Goal: Task Accomplishment & Management: Use online tool/utility

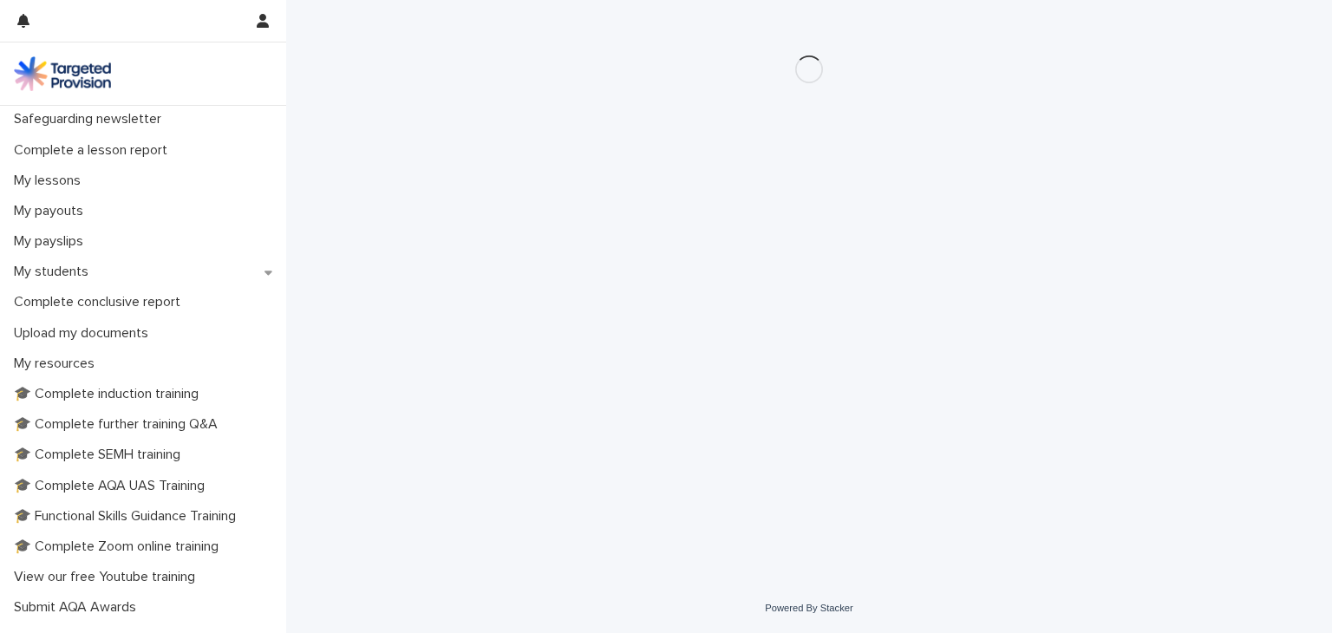
scroll to position [191, 0]
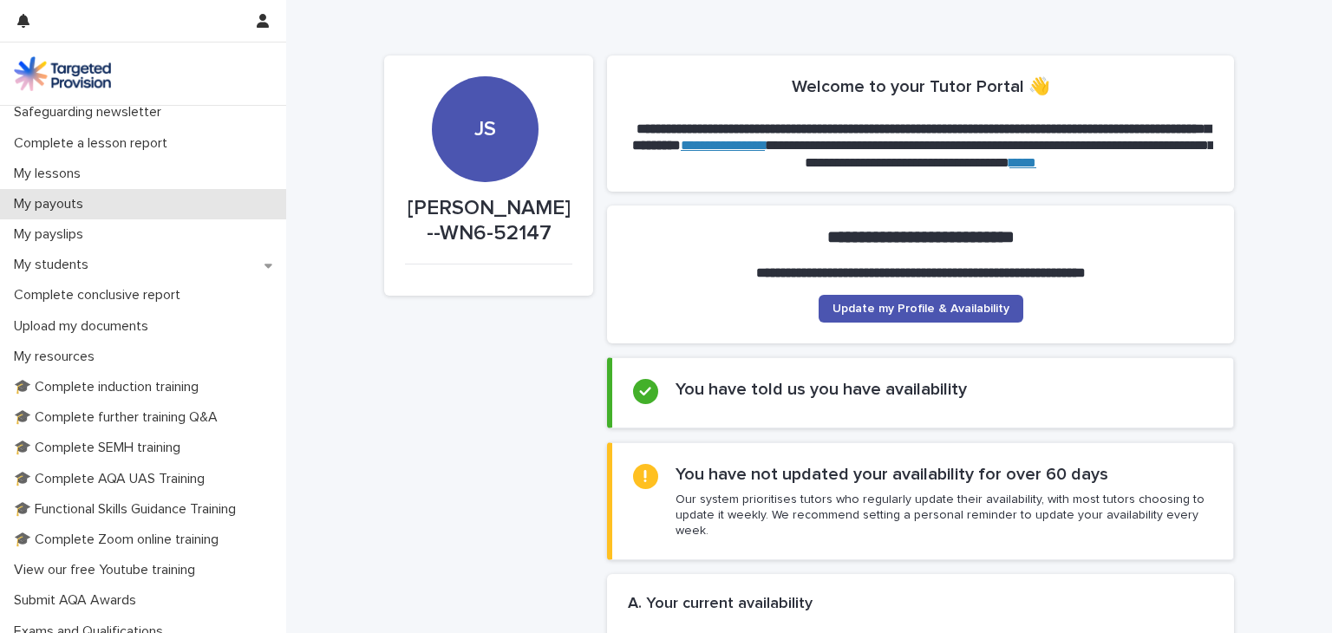
click at [109, 218] on div "My payouts" at bounding box center [143, 204] width 286 height 30
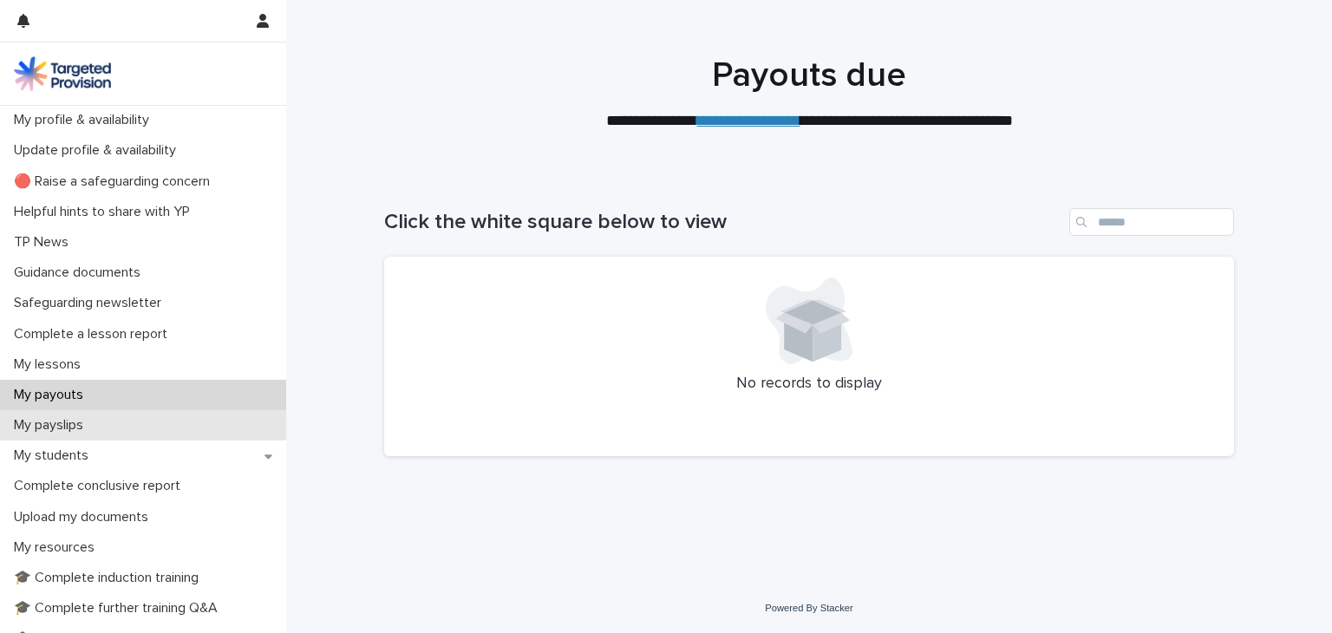
click at [62, 432] on p "My payslips" at bounding box center [52, 425] width 90 height 16
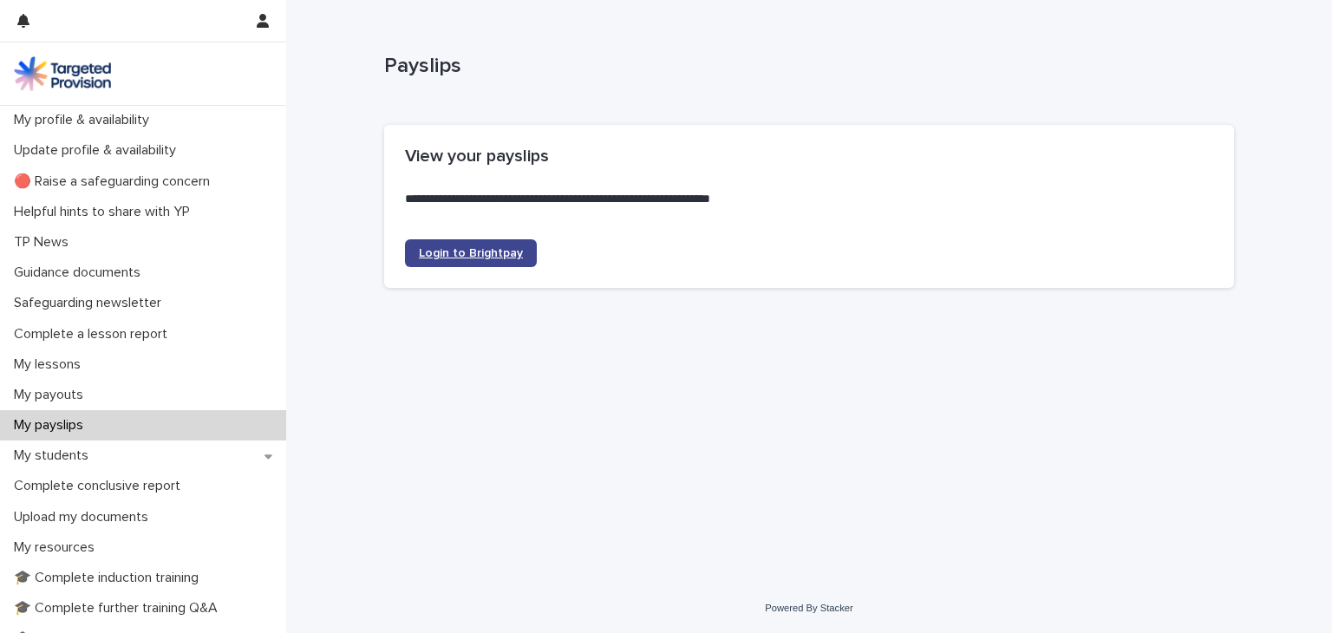
click at [454, 247] on span "Login to Brightpay" at bounding box center [471, 253] width 104 height 12
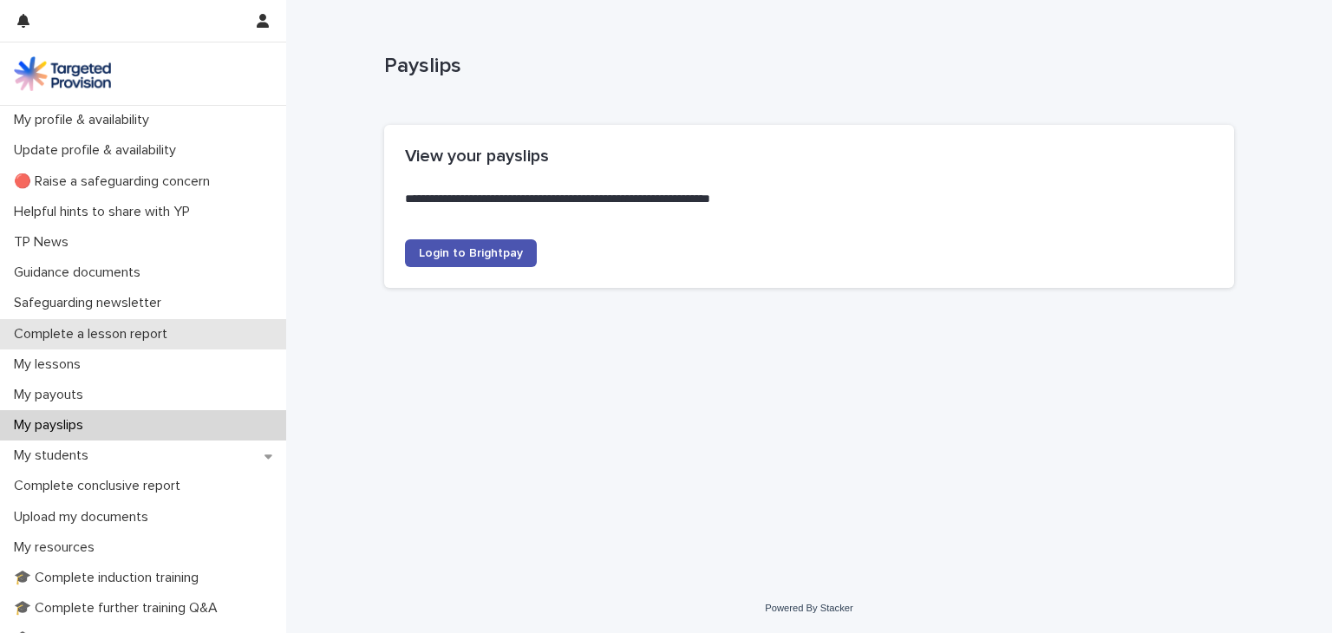
click at [153, 330] on p "Complete a lesson report" at bounding box center [94, 334] width 174 height 16
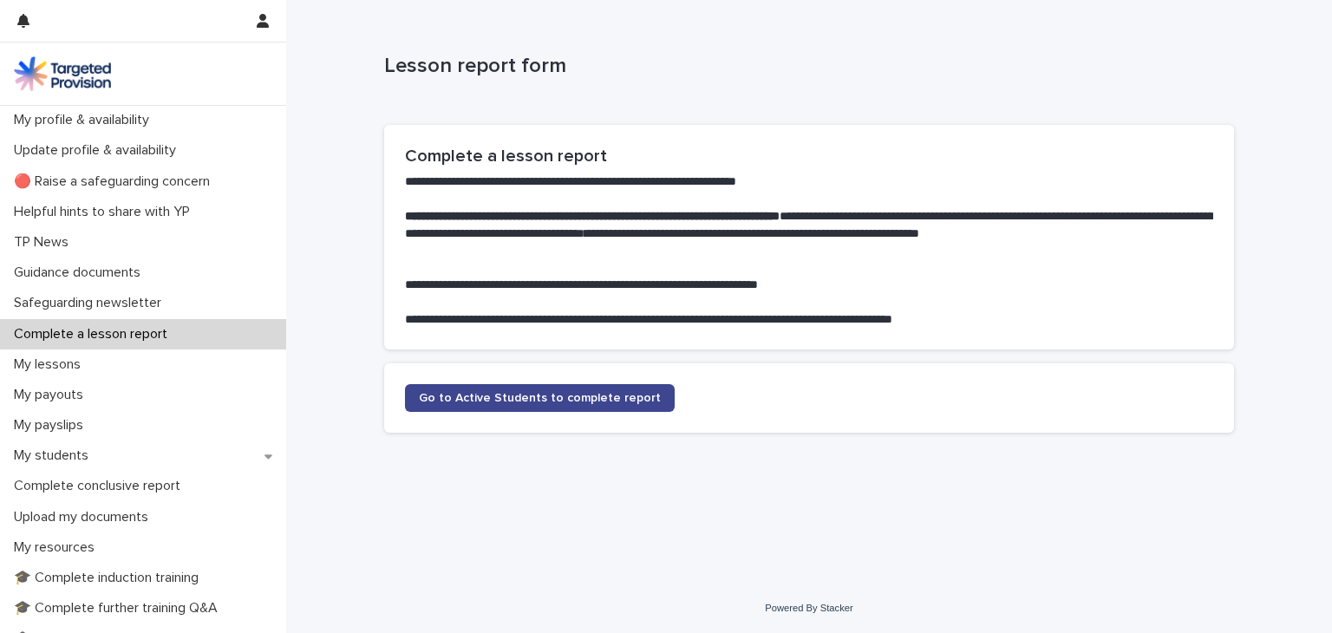
click at [559, 396] on span "Go to Active Students to complete report" at bounding box center [540, 398] width 242 height 12
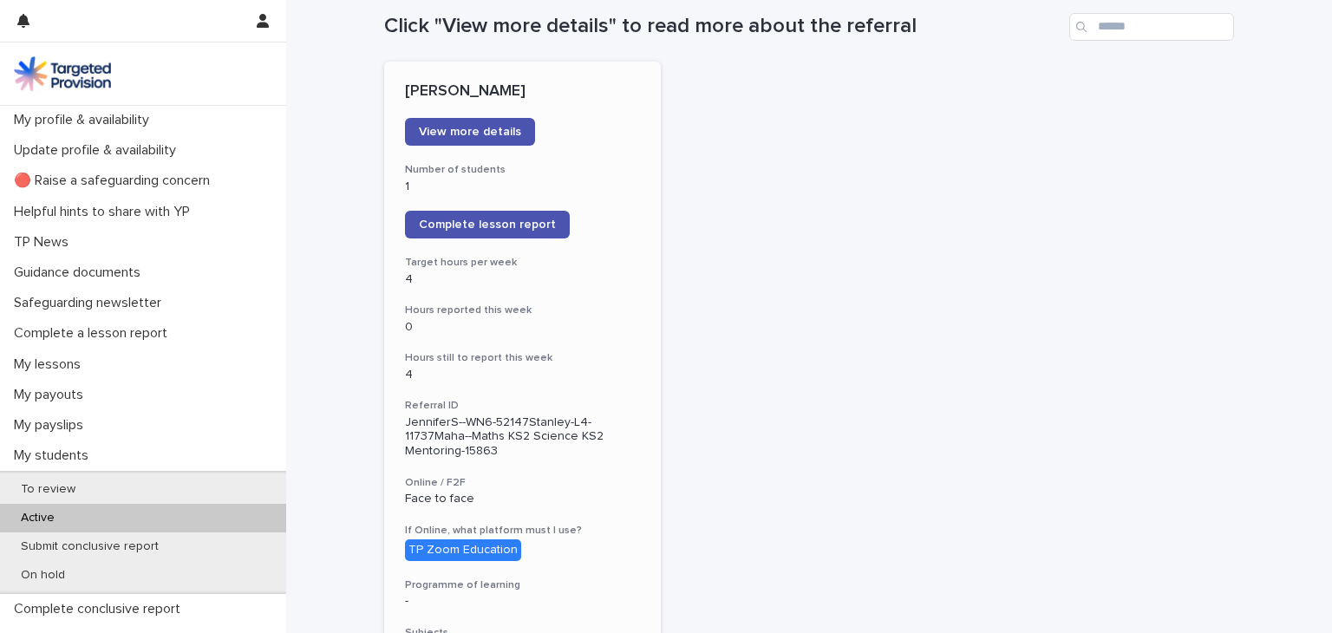
scroll to position [195, 0]
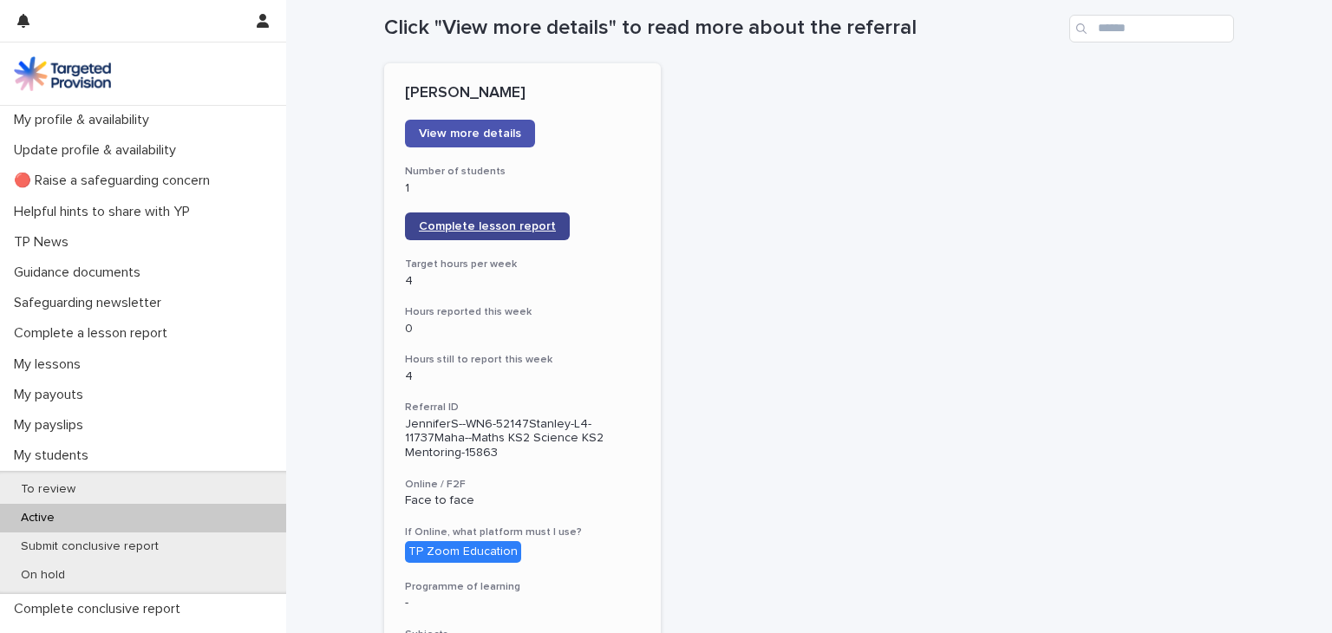
click at [477, 219] on link "Complete lesson report" at bounding box center [487, 226] width 165 height 28
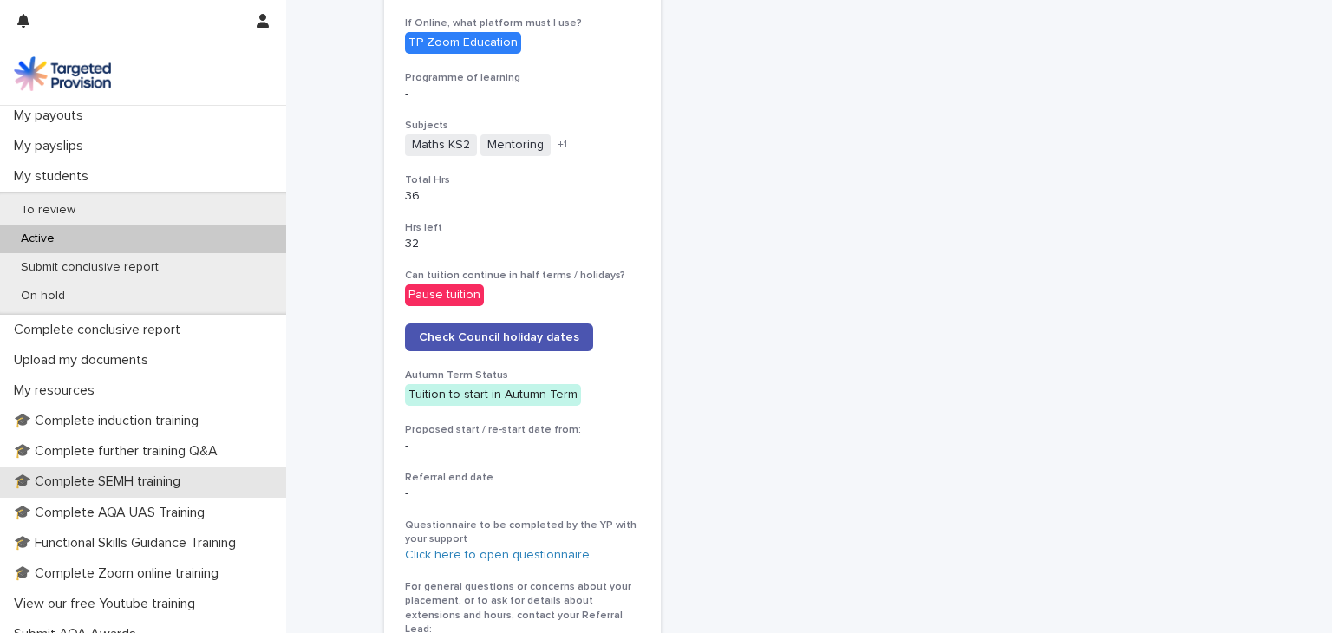
scroll to position [479, 0]
